Goal: Complete application form: Complete application form

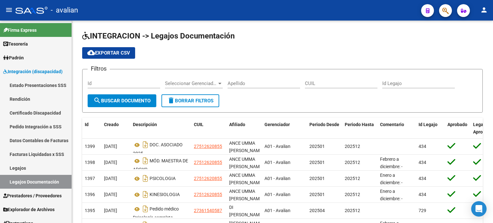
scroll to position [4, 0]
click at [34, 112] on link "Certificado Discapacidad" at bounding box center [36, 113] width 72 height 14
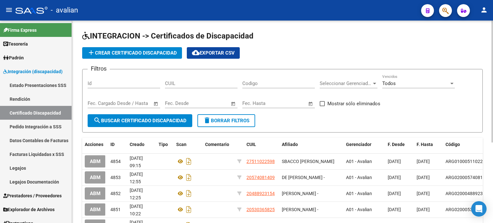
click at [212, 84] on input "CUIL" at bounding box center [201, 84] width 73 height 6
paste input "23-56522112-4"
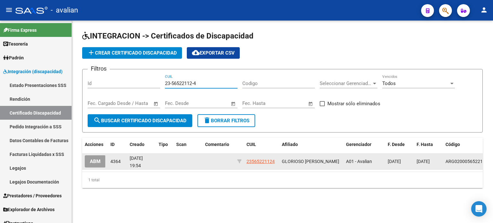
type input "23-56522112-4"
click at [95, 161] on span "ABM" at bounding box center [95, 162] width 11 height 6
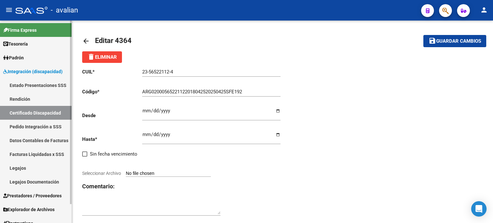
click at [31, 114] on link "Certificado Discapacidad" at bounding box center [36, 113] width 72 height 14
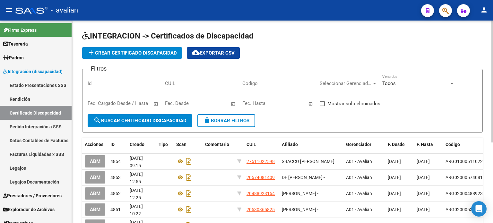
click at [136, 51] on span "add Crear Certificado Discapacidad" at bounding box center [132, 53] width 90 height 6
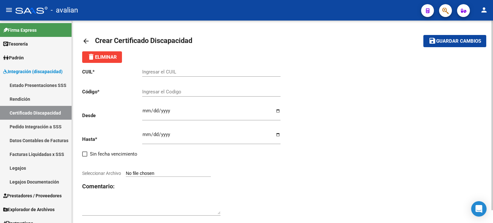
click at [171, 70] on input "Ingresar el CUIL" at bounding box center [211, 72] width 138 height 6
paste input "23-56522112-4"
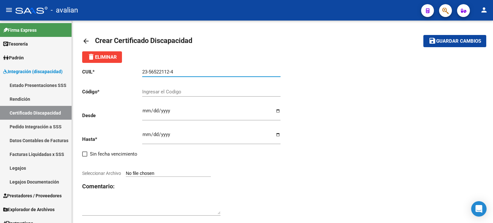
type input "23-56522112-4"
click at [206, 93] on input "Ingresar el Codigo" at bounding box center [211, 92] width 138 height 6
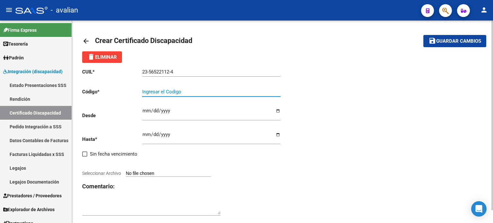
paste input "ARG02000565221122025022020300220SFE192"
type input "ARG02000565221122025022020300220SFE192"
click at [149, 113] on input "Ingresar fec. Desde" at bounding box center [211, 113] width 138 height 10
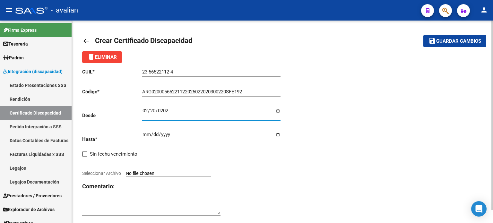
type input "[DATE]"
click at [144, 136] on input "Ingresar fec. Hasta" at bounding box center [211, 137] width 138 height 10
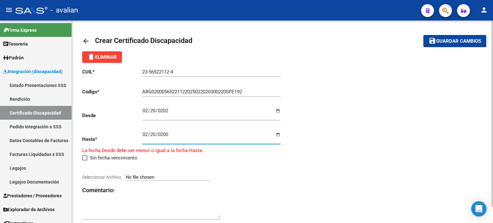
type input "[DATE]"
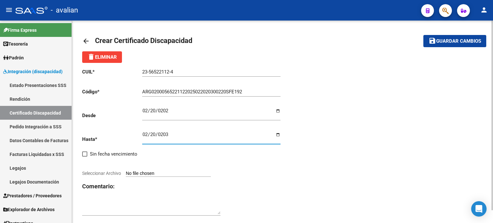
click at [194, 176] on input "Seleccionar Archivo" at bounding box center [168, 174] width 85 height 6
type input "C:\fakepath\CUD ACTUAL GLORIOSO [PERSON_NAME].jpg"
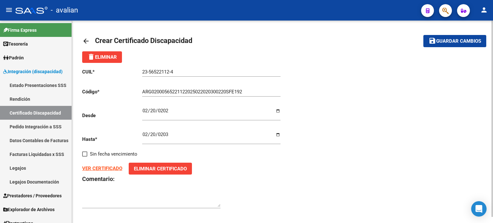
click at [481, 39] on span "Guardar cambios" at bounding box center [459, 42] width 45 height 6
click at [467, 42] on span "Guardar cambios" at bounding box center [459, 42] width 45 height 6
click at [169, 72] on input "23-56522112-4" at bounding box center [211, 72] width 138 height 6
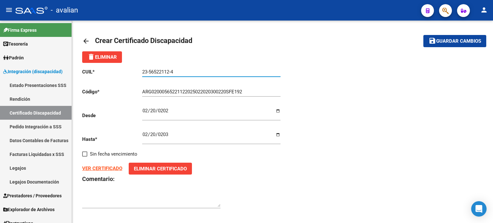
click at [169, 72] on input "23-56522112-4" at bounding box center [211, 72] width 138 height 6
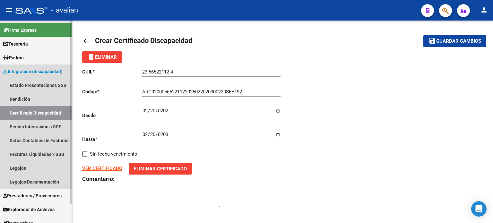
click at [41, 116] on link "Certificado Discapacidad" at bounding box center [36, 113] width 72 height 14
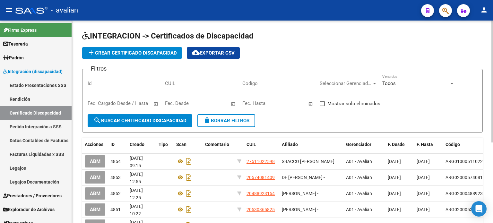
click at [205, 86] on input "CUIL" at bounding box center [201, 84] width 73 height 6
paste input "23-56522112-4"
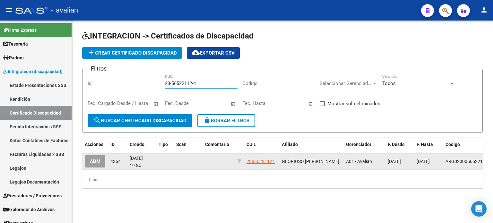
type input "23-56522112-4"
click at [99, 165] on button "ABM" at bounding box center [95, 161] width 21 height 12
